Goal: Find specific page/section: Find specific page/section

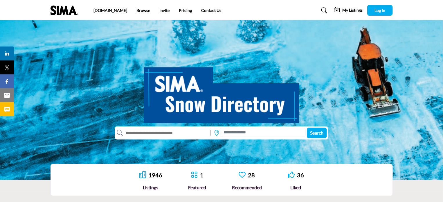
click at [145, 132] on input "text" at bounding box center [165, 132] width 85 height 9
type input "*"
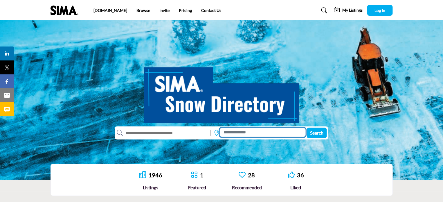
click at [251, 133] on input at bounding box center [263, 132] width 86 height 9
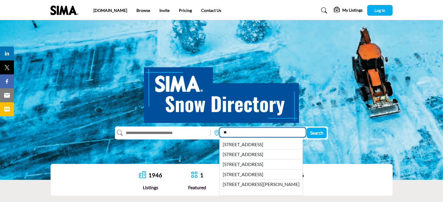
type input "*"
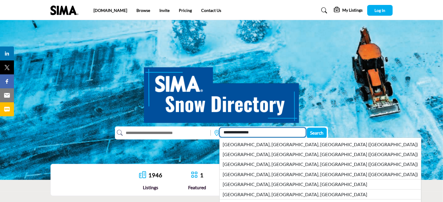
type input "**********"
click at [307, 127] on button "Search" at bounding box center [317, 132] width 20 height 11
